Goal: Transaction & Acquisition: Purchase product/service

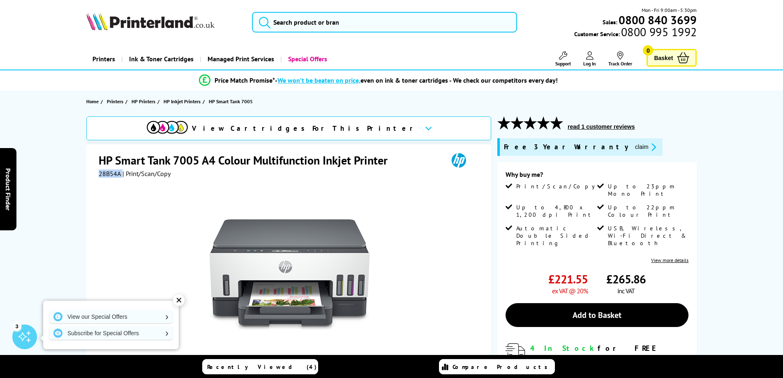
drag, startPoint x: 121, startPoint y: 174, endPoint x: 96, endPoint y: 174, distance: 25.1
click at [96, 174] on div "HP Smart Tank 7005 A4 Colour Multifunction Inkjet Printer 28B54A | Print/Scan/C…" at bounding box center [288, 321] width 405 height 354
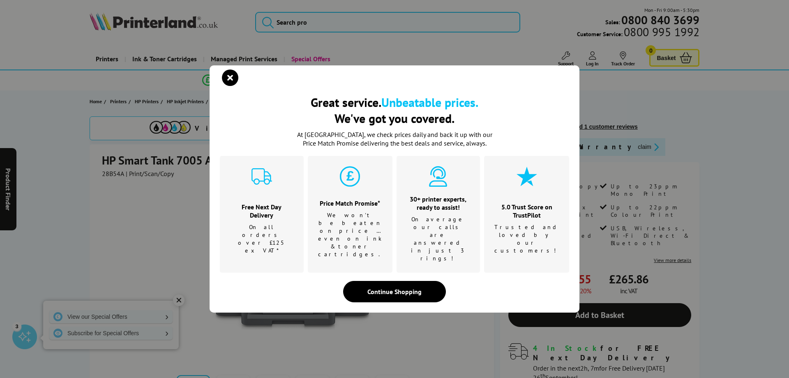
drag, startPoint x: 103, startPoint y: 174, endPoint x: 77, endPoint y: 250, distance: 80.2
click at [77, 250] on div "Great service. Unbeatable prices. We've got you covered. Great service. Unbeata…" at bounding box center [394, 189] width 789 height 378
click at [232, 86] on icon "close modal" at bounding box center [230, 77] width 16 height 16
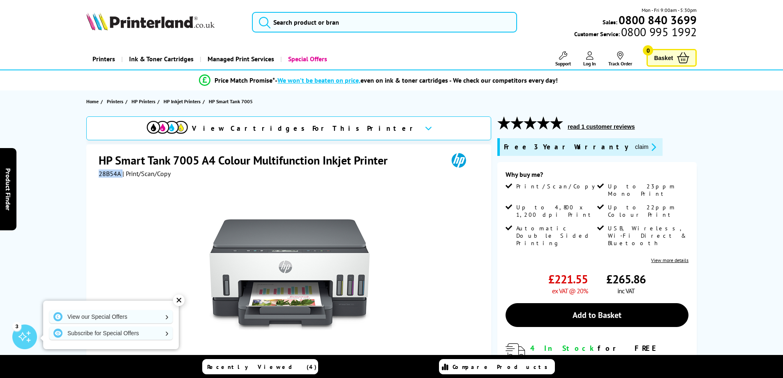
drag, startPoint x: 122, startPoint y: 174, endPoint x: 99, endPoint y: 174, distance: 22.6
click at [99, 174] on div "28B54A | Print/Scan/Copy" at bounding box center [135, 173] width 72 height 8
copy div "28B54A"
